Goal: Navigation & Orientation: Find specific page/section

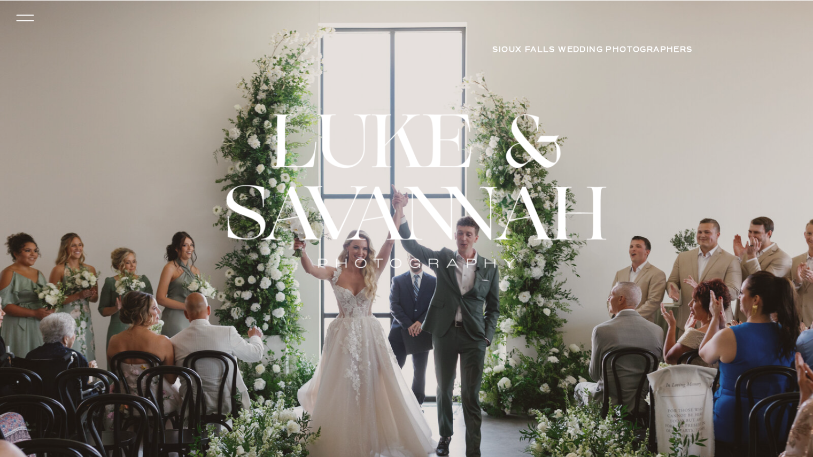
scroll to position [1, 0]
click at [28, 13] on icon at bounding box center [24, 17] width 25 height 23
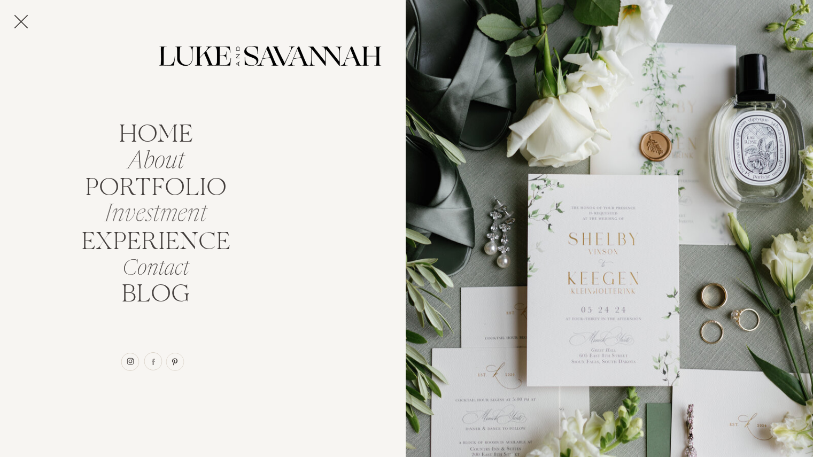
click at [143, 213] on nav "Investment" at bounding box center [155, 210] width 114 height 20
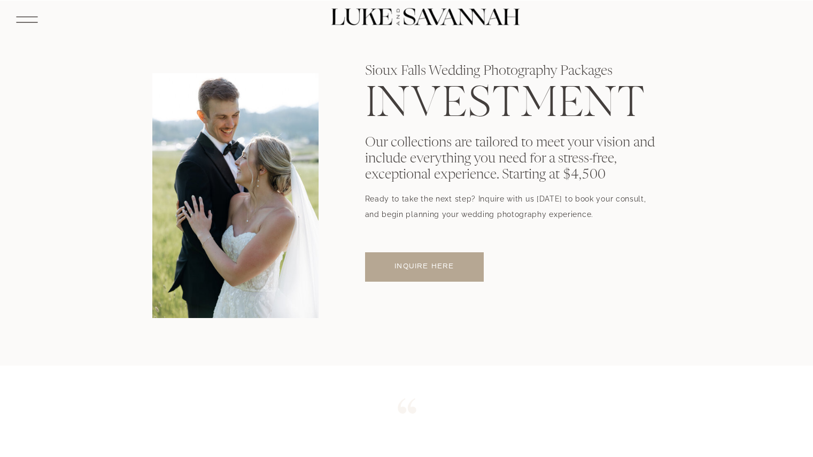
click at [399, 272] on div at bounding box center [424, 266] width 119 height 29
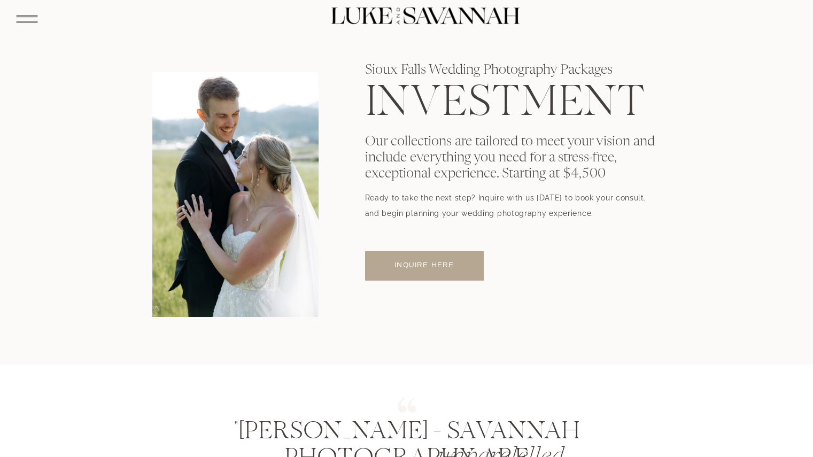
scroll to position [1, 0]
click at [27, 21] on icon at bounding box center [27, 18] width 28 height 29
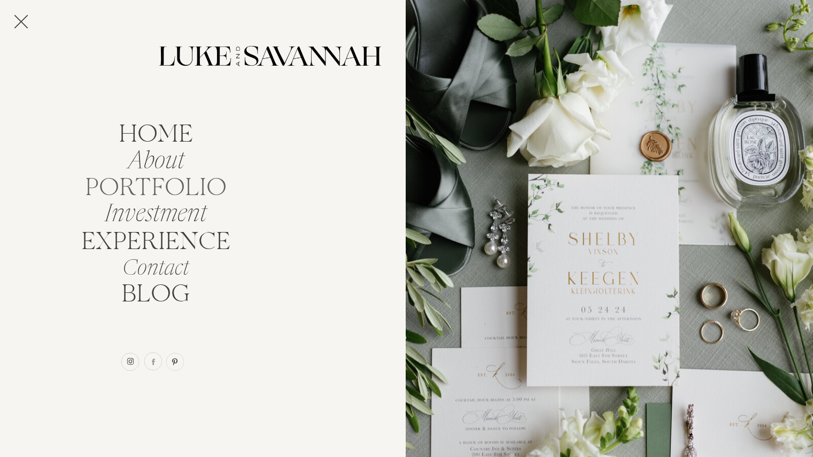
click at [163, 195] on nav "portfolio" at bounding box center [155, 185] width 151 height 20
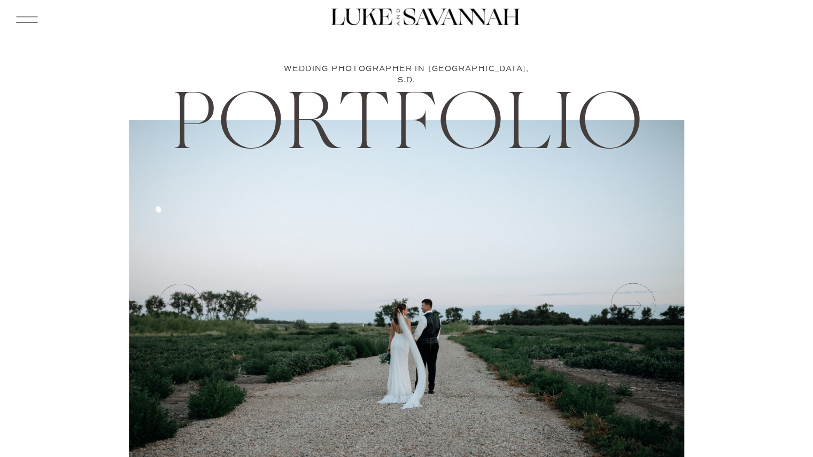
scroll to position [1, 0]
click at [21, 18] on icon at bounding box center [27, 19] width 28 height 29
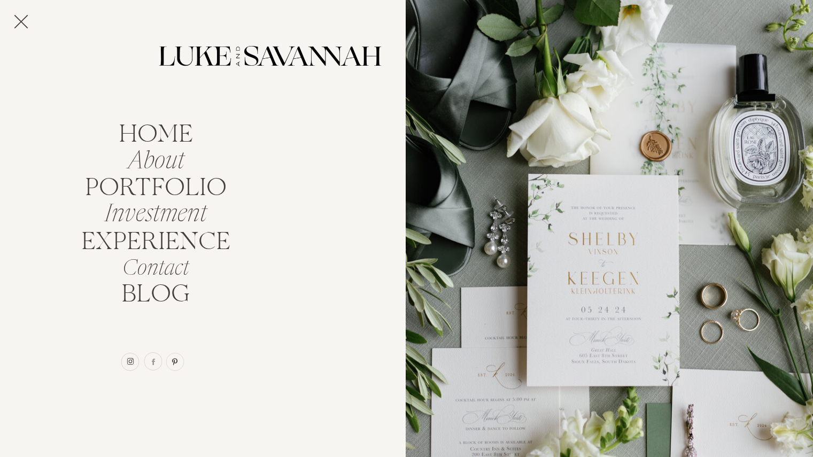
click at [13, 22] on icon at bounding box center [21, 21] width 24 height 29
